Goal: Find specific page/section: Find specific page/section

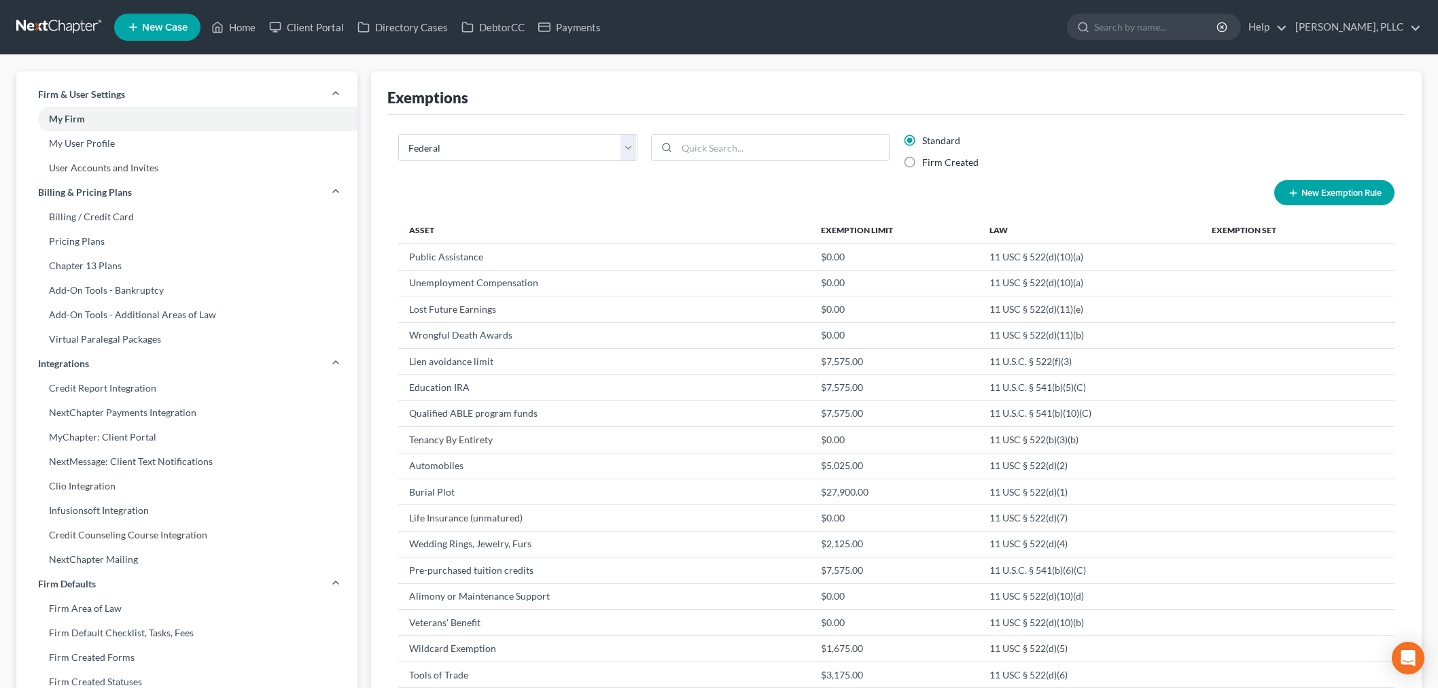
select select "0"
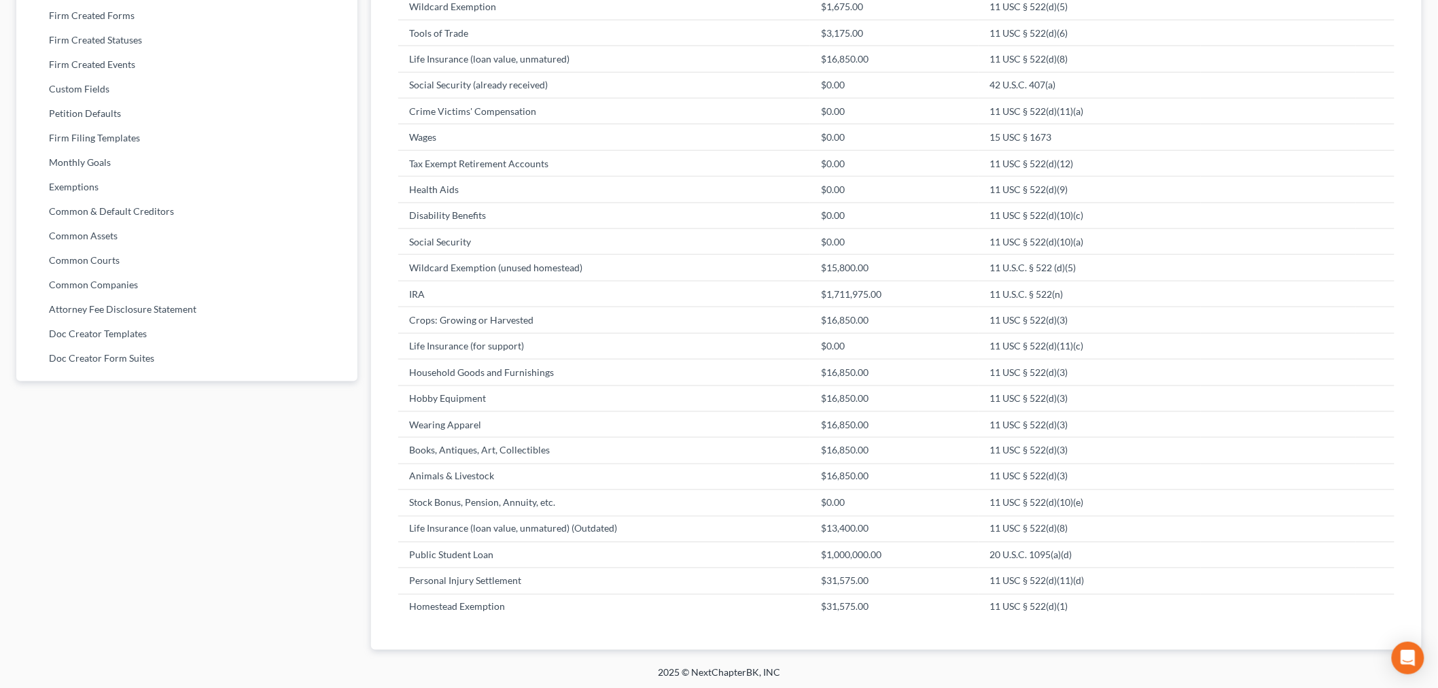
click at [283, 557] on div "Firm & User Settings My Firm My User Profile User Accounts and Invites Billing …" at bounding box center [187, 32] width 355 height 1204
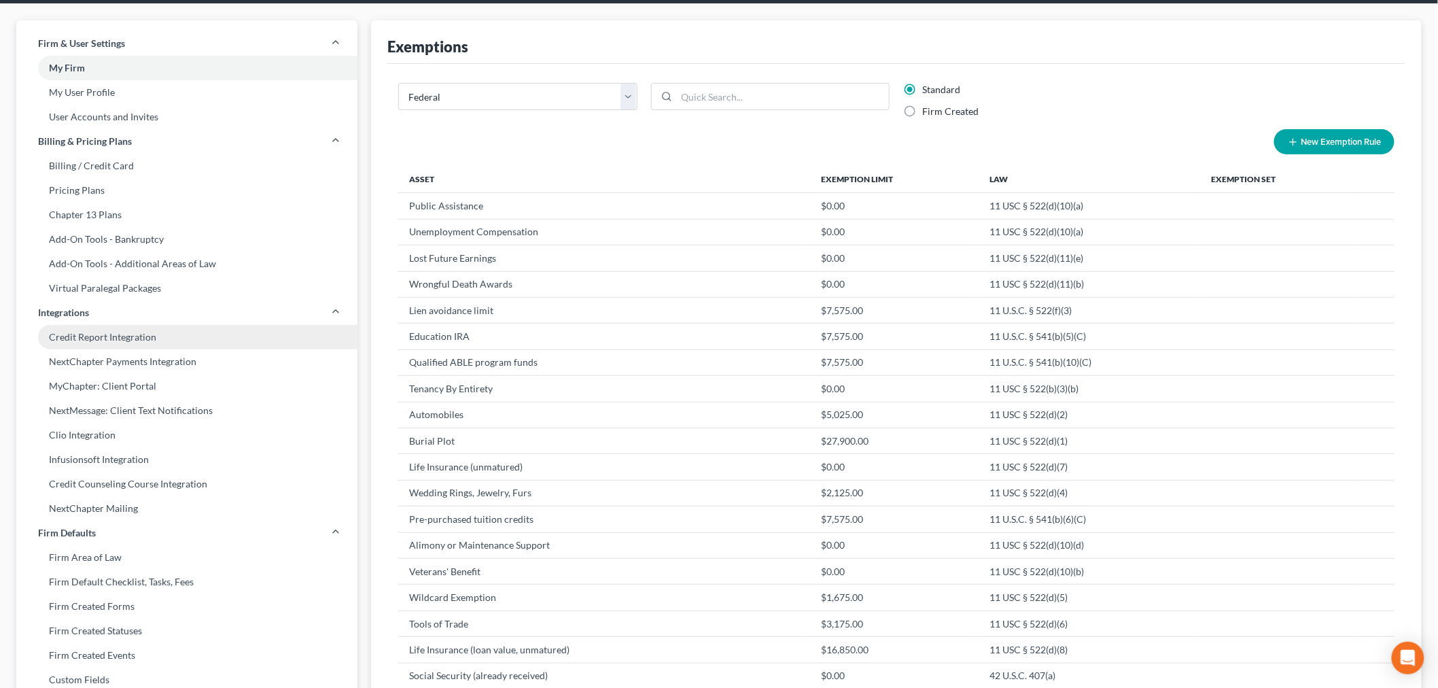
scroll to position [0, 0]
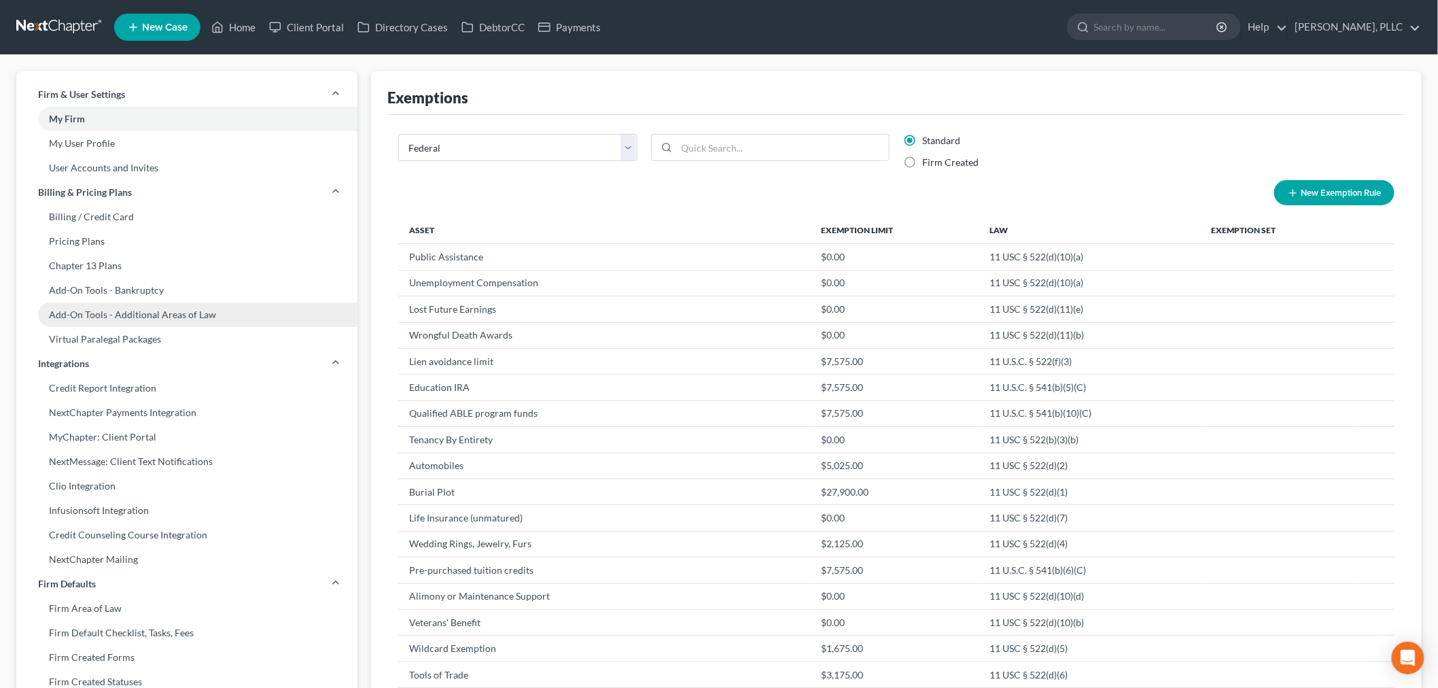
click at [249, 304] on link "Add-On Tools - Additional Areas of Law" at bounding box center [186, 314] width 341 height 24
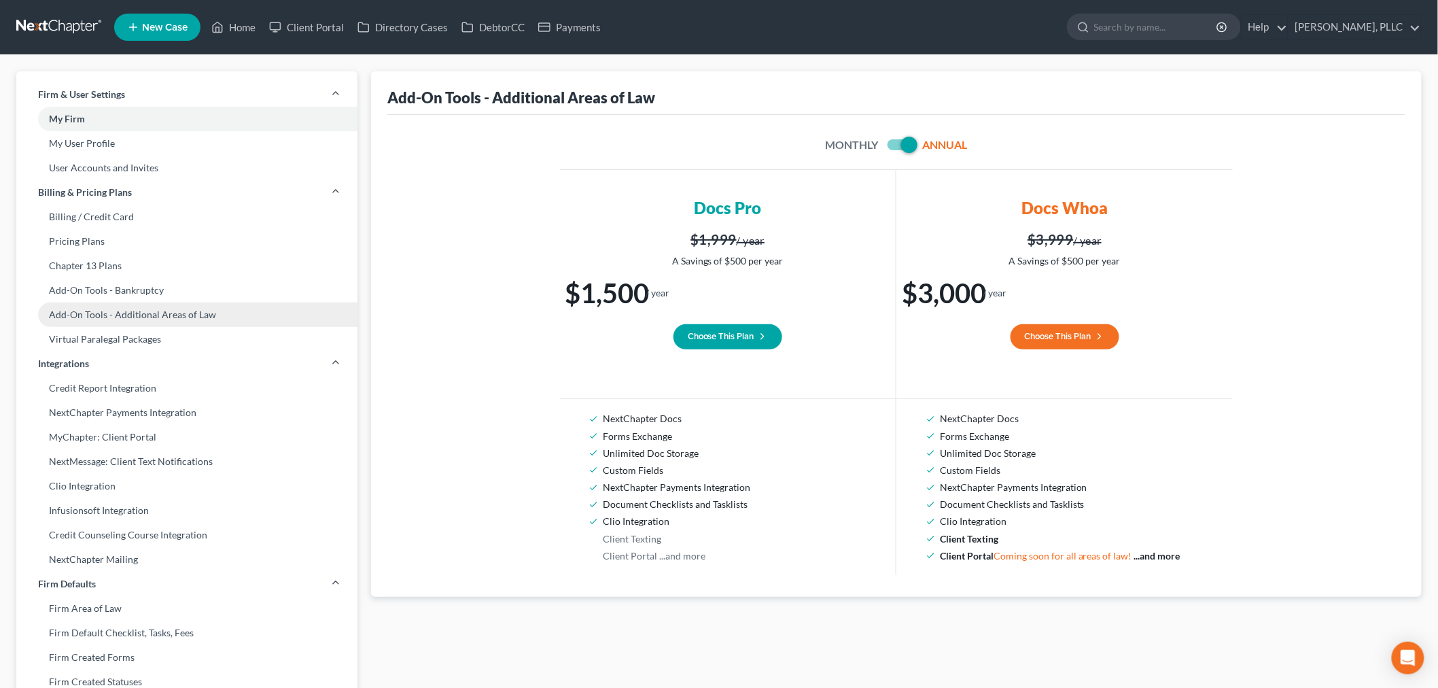
click at [252, 304] on link "Add-On Tools - Additional Areas of Law" at bounding box center [186, 314] width 341 height 24
click at [241, 29] on link "Home" at bounding box center [234, 27] width 58 height 24
